Goal: Transaction & Acquisition: Purchase product/service

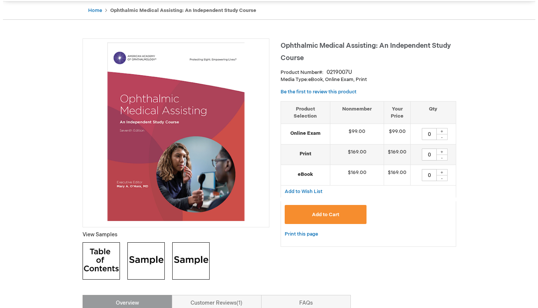
scroll to position [70, 0]
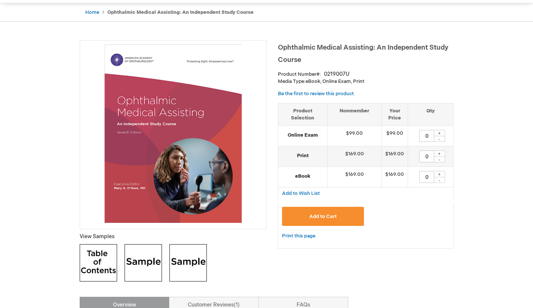
click at [442, 153] on div "+" at bounding box center [439, 154] width 11 height 6
type input "1"
click at [332, 219] on span "Add to Cart" at bounding box center [322, 217] width 27 height 6
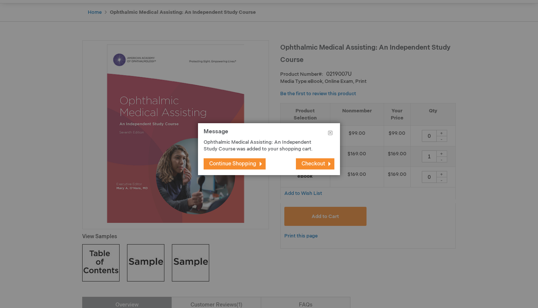
click at [322, 165] on span "Checkout" at bounding box center [314, 164] width 24 height 6
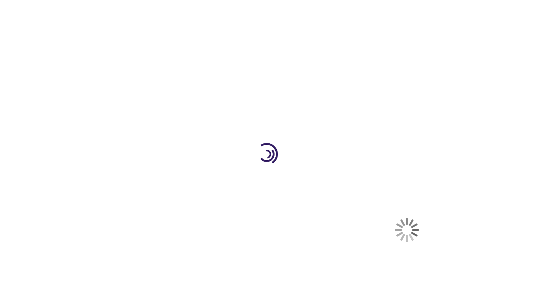
select select "US"
select select "57"
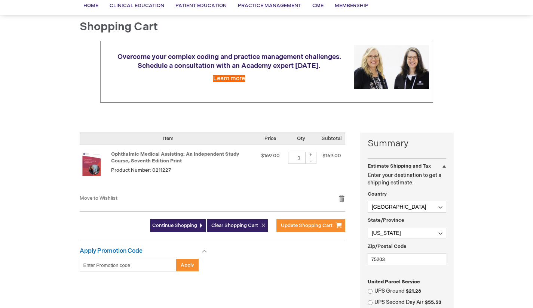
scroll to position [94, 0]
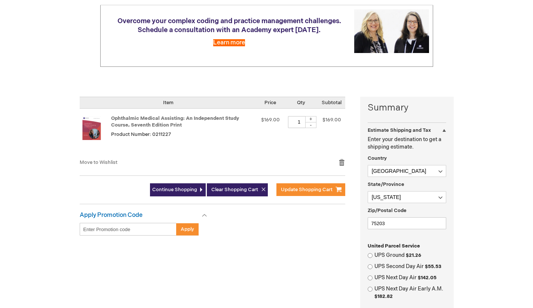
click at [371, 259] on div "UPS Ground $21.26" at bounding box center [407, 255] width 79 height 7
click at [368, 254] on input "UPS Ground $21.26" at bounding box center [370, 256] width 5 height 5
radio input "true"
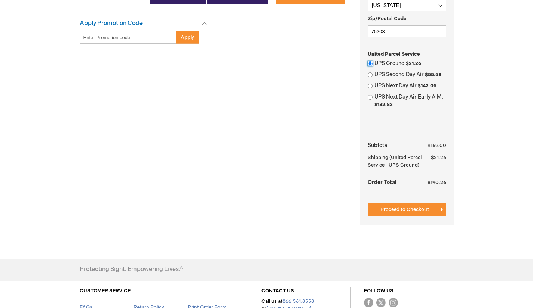
scroll to position [307, 0]
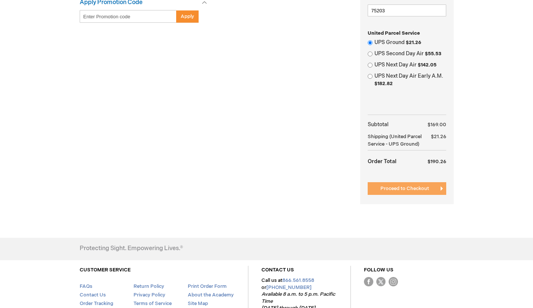
click at [421, 194] on button "Proceed to Checkout" at bounding box center [407, 188] width 79 height 13
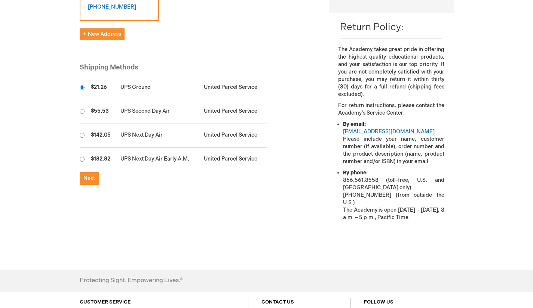
scroll to position [208, 0]
click at [91, 175] on span "Next" at bounding box center [89, 178] width 12 height 6
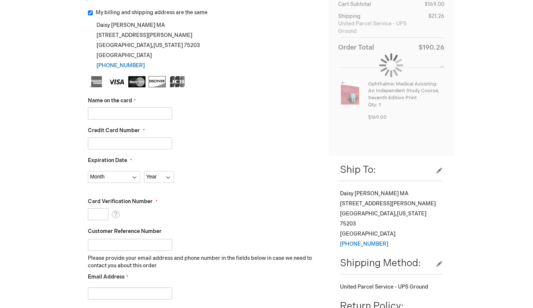
scroll to position [146, 0]
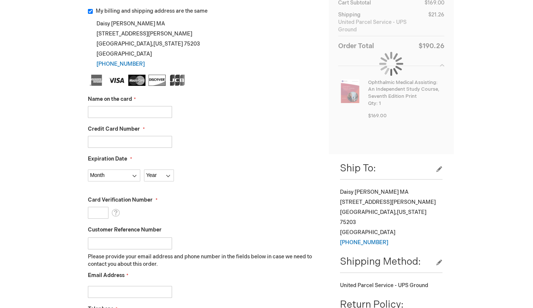
click at [132, 113] on input "Name on the card" at bounding box center [130, 112] width 84 height 12
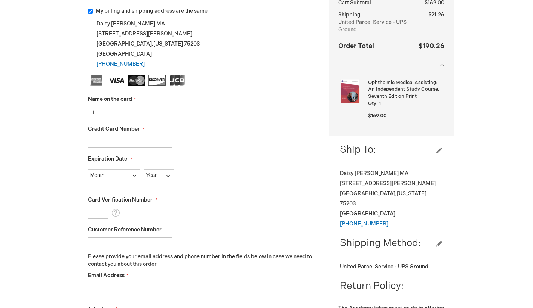
type input "l"
type input "Linda L Burk"
click at [106, 140] on input "Credit Card Number" at bounding box center [130, 142] width 84 height 12
type input "2"
type input "5218760021543802"
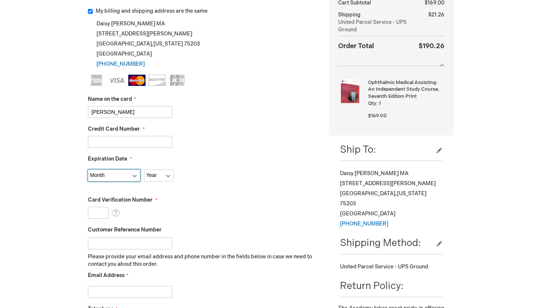
click at [122, 178] on select "Month 01 - January 02 - February 03 - March 04 - April 05 - May 06 - June 07 - …" at bounding box center [114, 176] width 52 height 12
select select "9"
click at [88, 170] on select "Month 01 - January 02 - February 03 - March 04 - April 05 - May 06 - June 07 - …" at bounding box center [114, 176] width 52 height 12
click at [162, 181] on select "Year 2025 2026 2027 2028 2029 2030 2031 2032 2033 2034 2035" at bounding box center [159, 176] width 30 height 12
select select "2026"
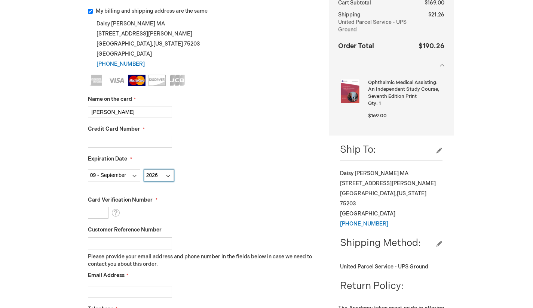
click at [144, 170] on select "Year 2025 2026 2027 2028 2029 2030 2031 2032 2033 2034 2035" at bounding box center [159, 176] width 30 height 12
click at [98, 213] on input "Card Verification Number" at bounding box center [98, 213] width 21 height 12
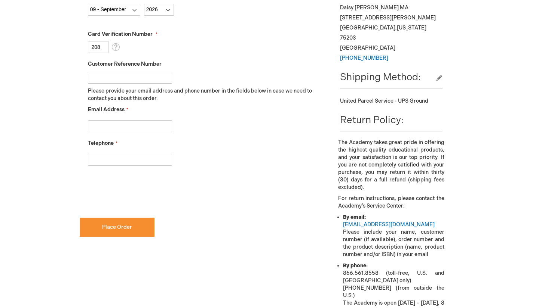
scroll to position [312, 0]
type input "208"
click at [161, 126] on input "Email Address" at bounding box center [130, 126] width 84 height 12
type input "lopezdaisy441@gmail.com"
click at [131, 159] on input "Telephone" at bounding box center [130, 160] width 84 height 12
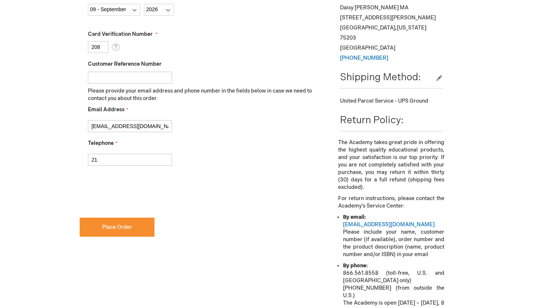
type input "2"
type input "2149872875"
checkbox input "true"
click at [130, 227] on span "Place Order" at bounding box center [117, 227] width 30 height 6
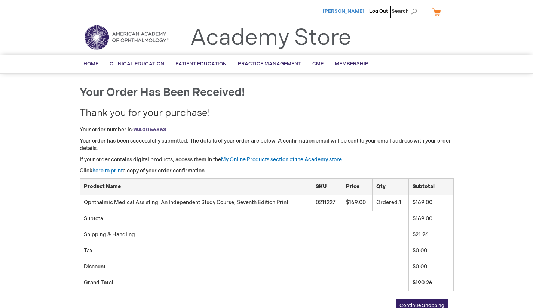
click at [352, 14] on span "[PERSON_NAME]" at bounding box center [344, 11] width 42 height 6
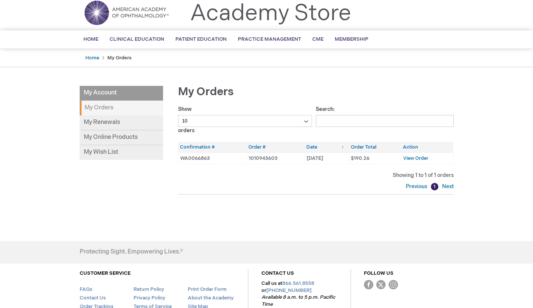
scroll to position [76, 0]
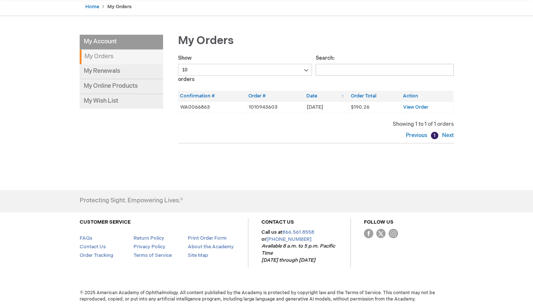
click at [330, 188] on div "[PERSON_NAME] Log Out Search My Cart CLOSE RECENTLY ADDED ITEM(S) Close There a…" at bounding box center [266, 116] width 533 height 384
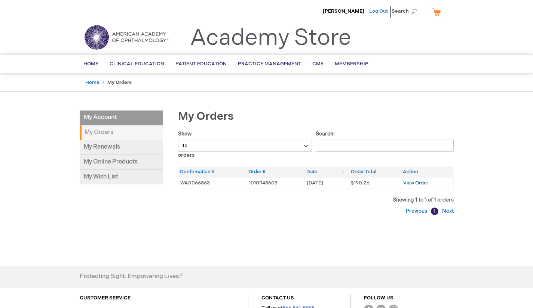
click at [378, 9] on link "Log Out" at bounding box center [378, 11] width 19 height 6
